Goal: Information Seeking & Learning: Check status

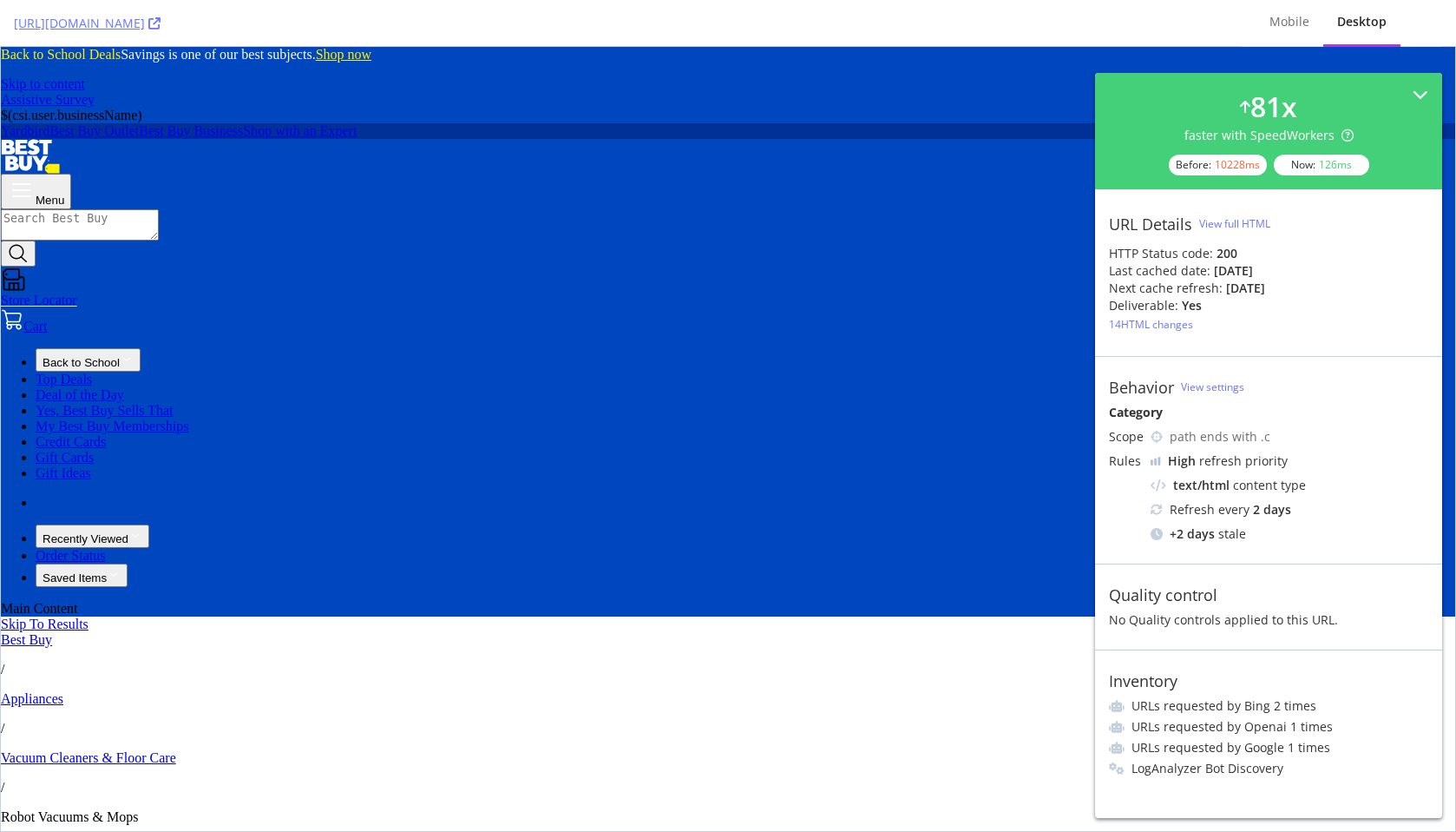
scroll to position [5448, 0]
